Goal: Use online tool/utility: Utilize a website feature to perform a specific function

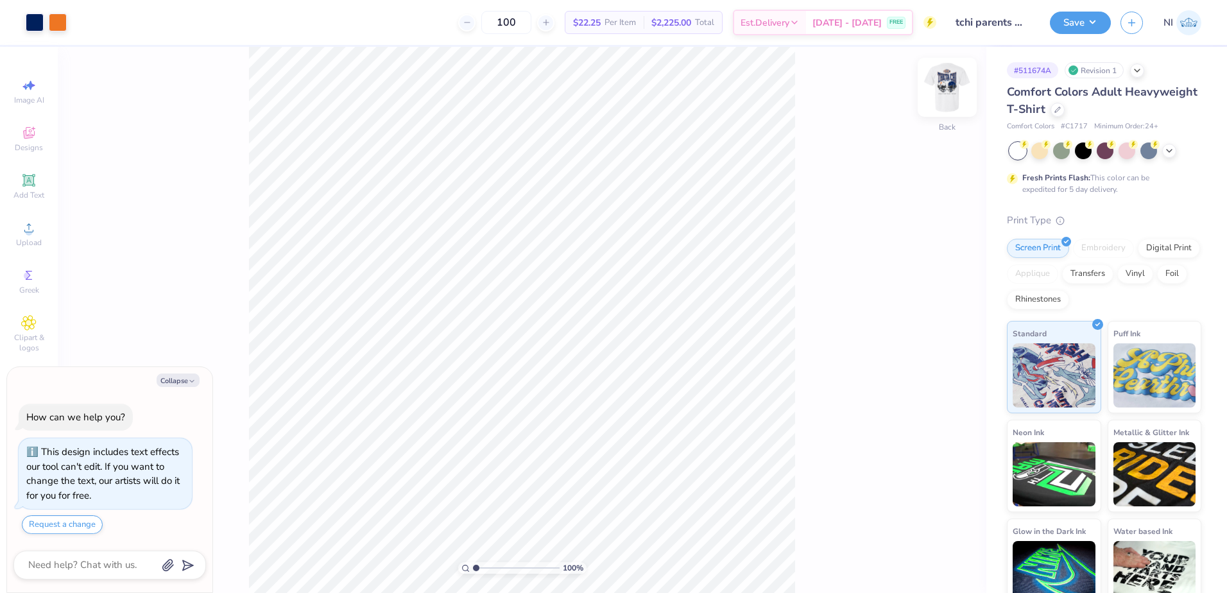
click at [941, 96] on img at bounding box center [947, 87] width 51 height 51
type textarea "x"
type input "4.95699908144428"
type textarea "x"
type input "4.95699908144428"
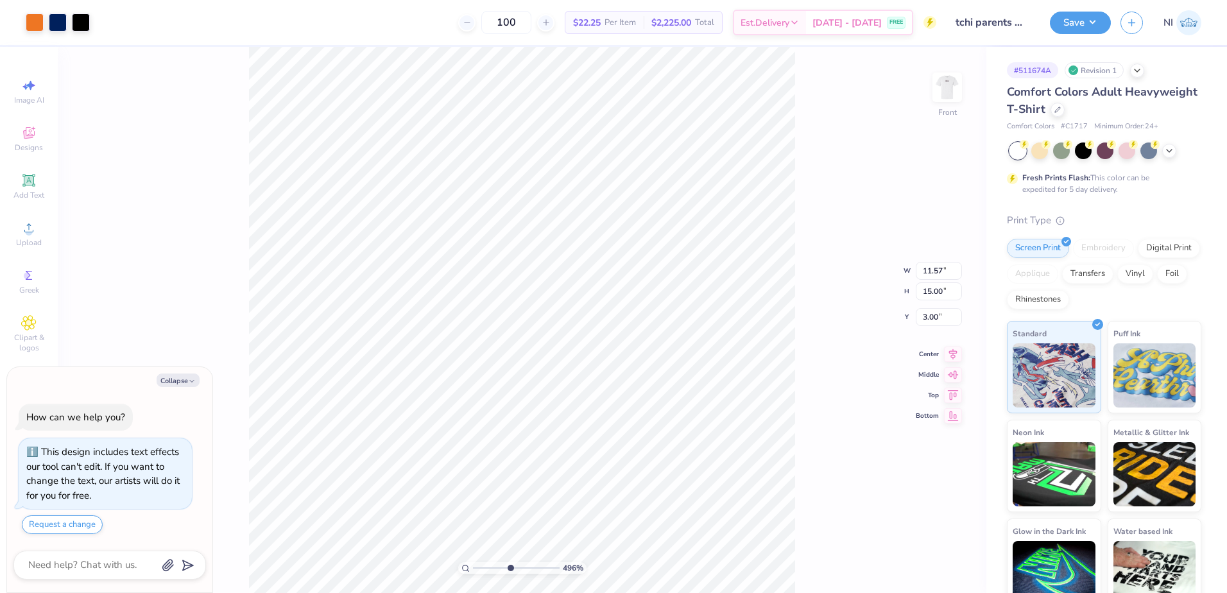
type textarea "x"
type input "4.95699908144428"
type input "1.08"
type input "1.13"
type input "10.73"
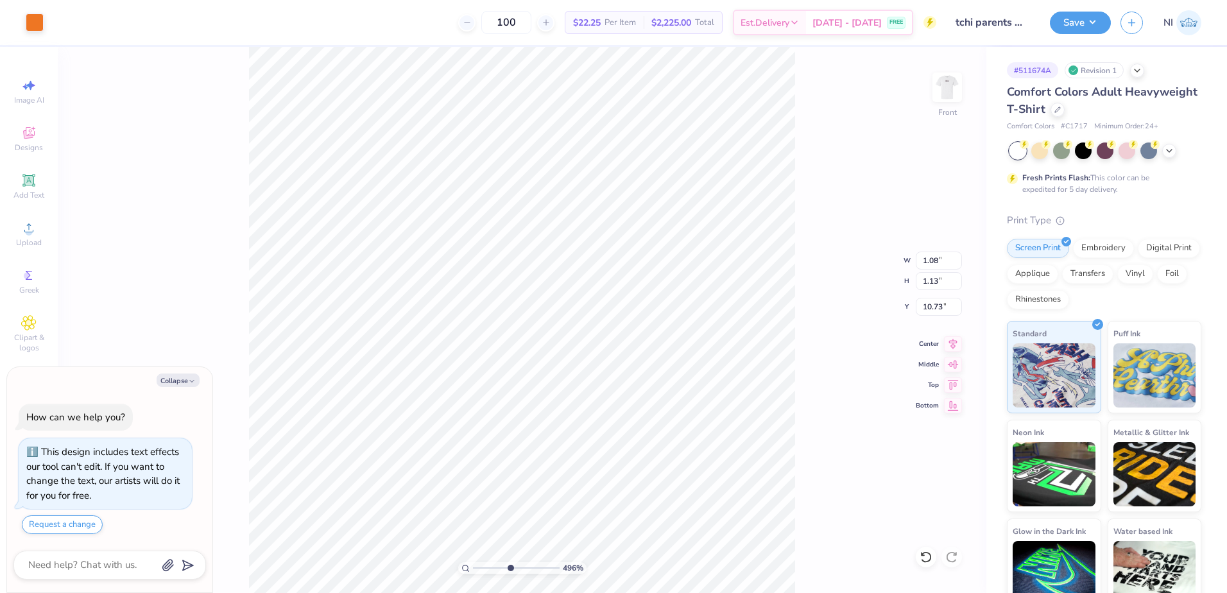
type textarea "x"
type input "4.95699908144428"
type textarea "x"
type input "4.95699908144428"
type textarea "x"
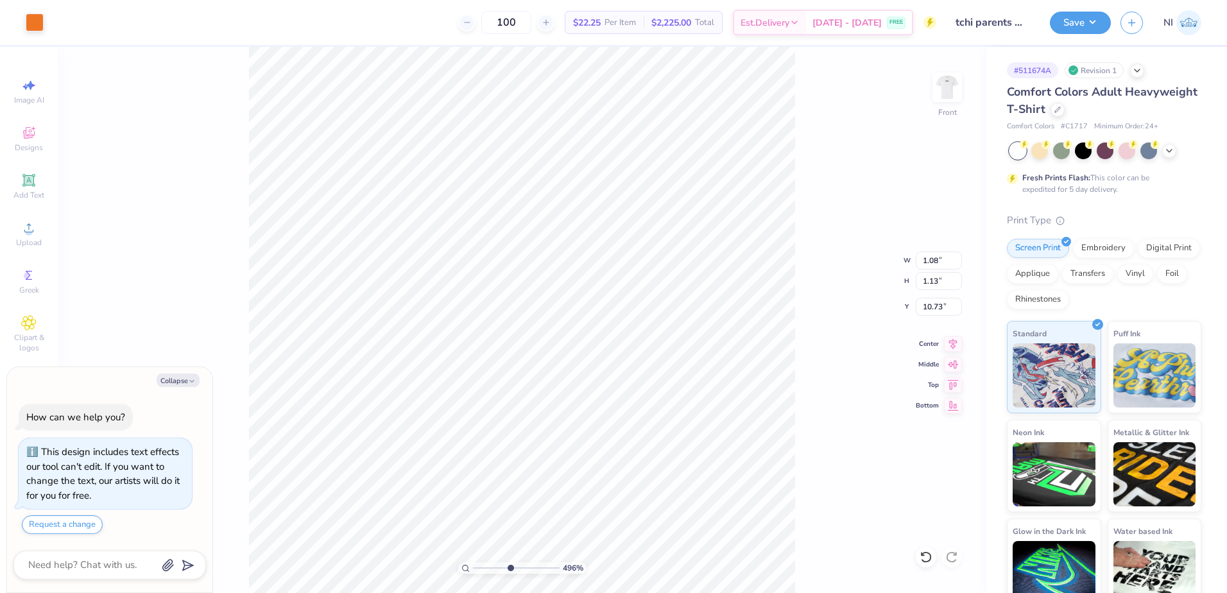
type input "4.95699908144428"
type textarea "x"
type input "4.95699908144428"
type textarea "x"
type input "4.95699908144428"
